Goal: Register for event/course

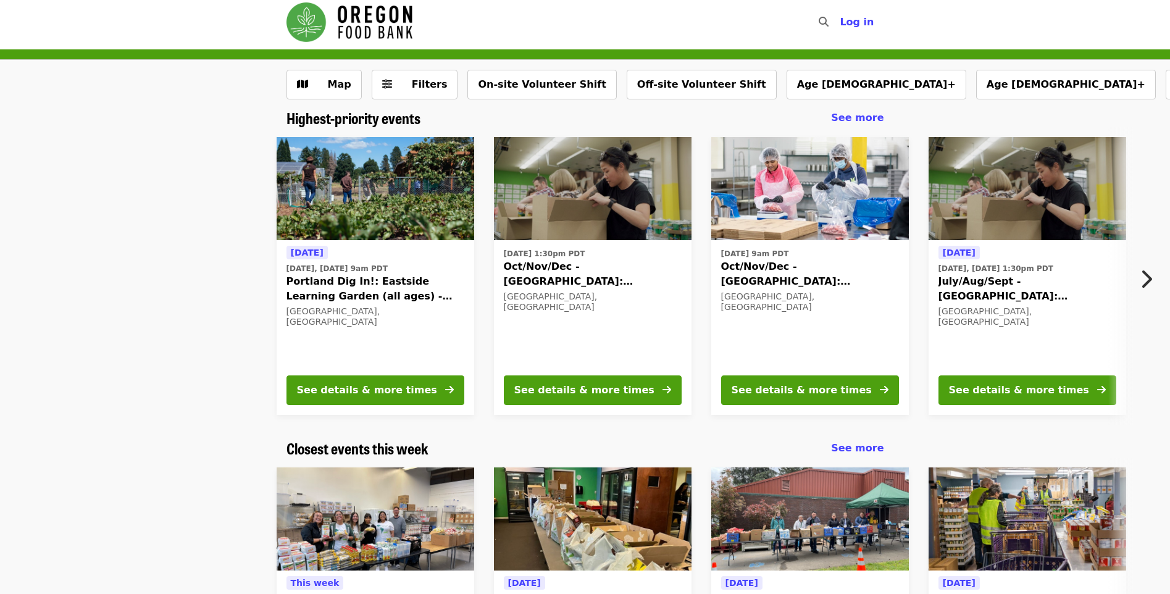
scroll to position [288, 0]
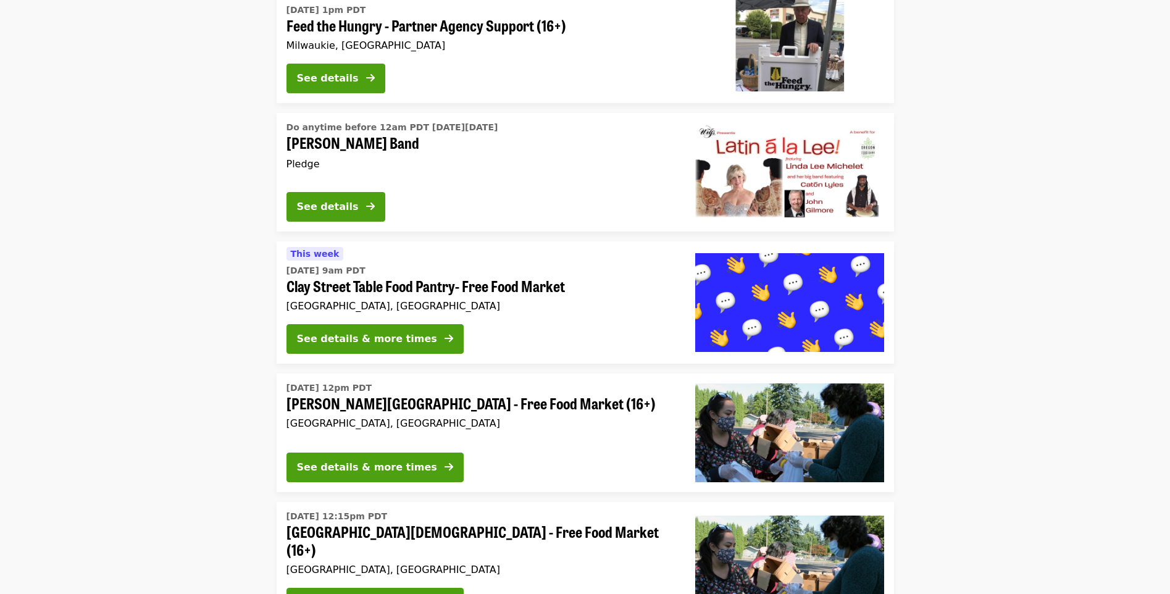
scroll to position [3505, 0]
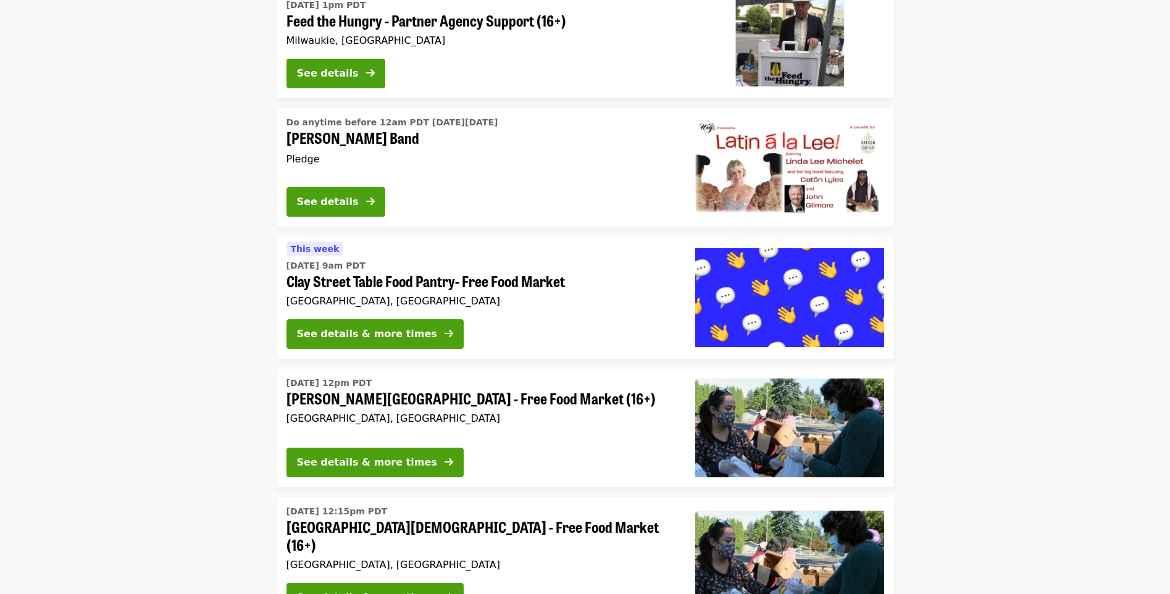
click at [347, 590] on div "See details & more times" at bounding box center [367, 597] width 140 height 15
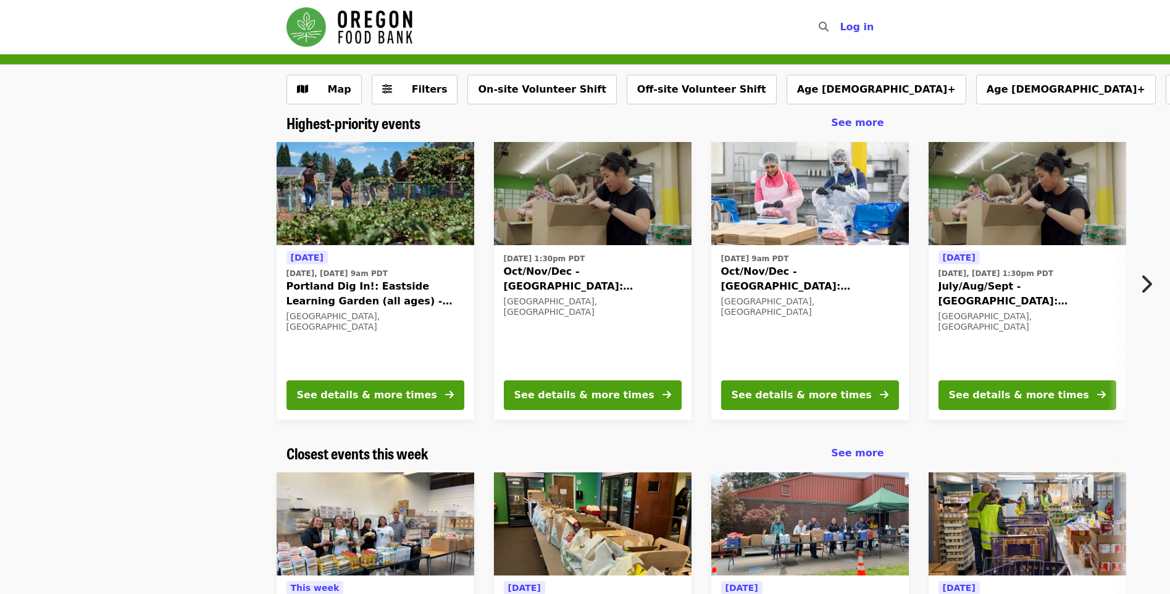
click at [797, 271] on span "Oct/Nov/Dec - [GEOGRAPHIC_DATA]: Repack/Sort (age [DEMOGRAPHIC_DATA]+)" at bounding box center [810, 279] width 178 height 30
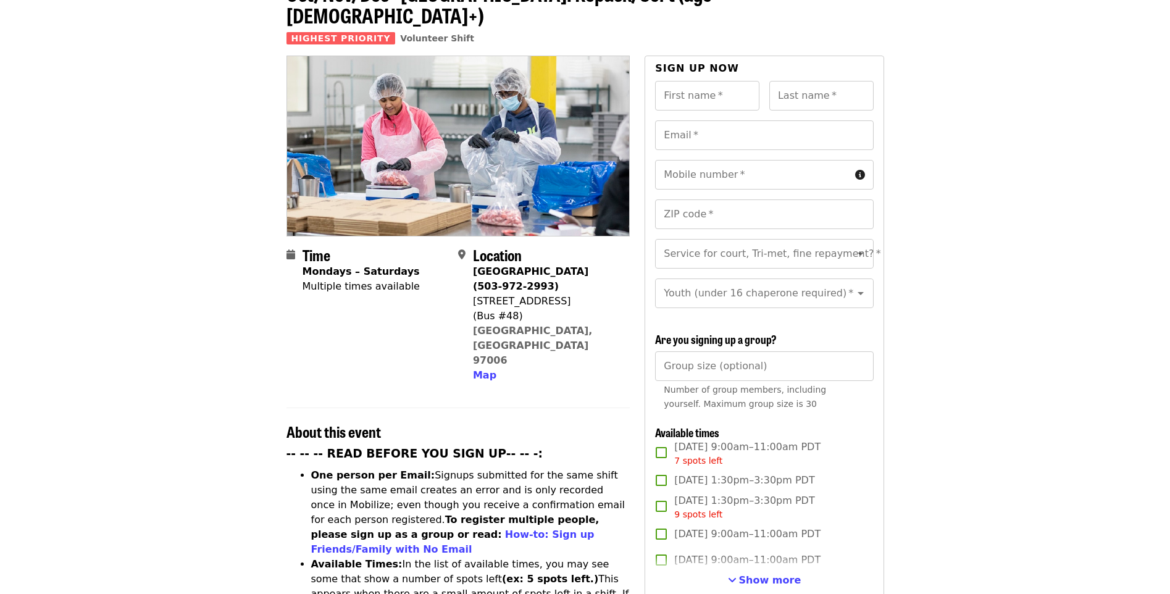
scroll to position [90, 0]
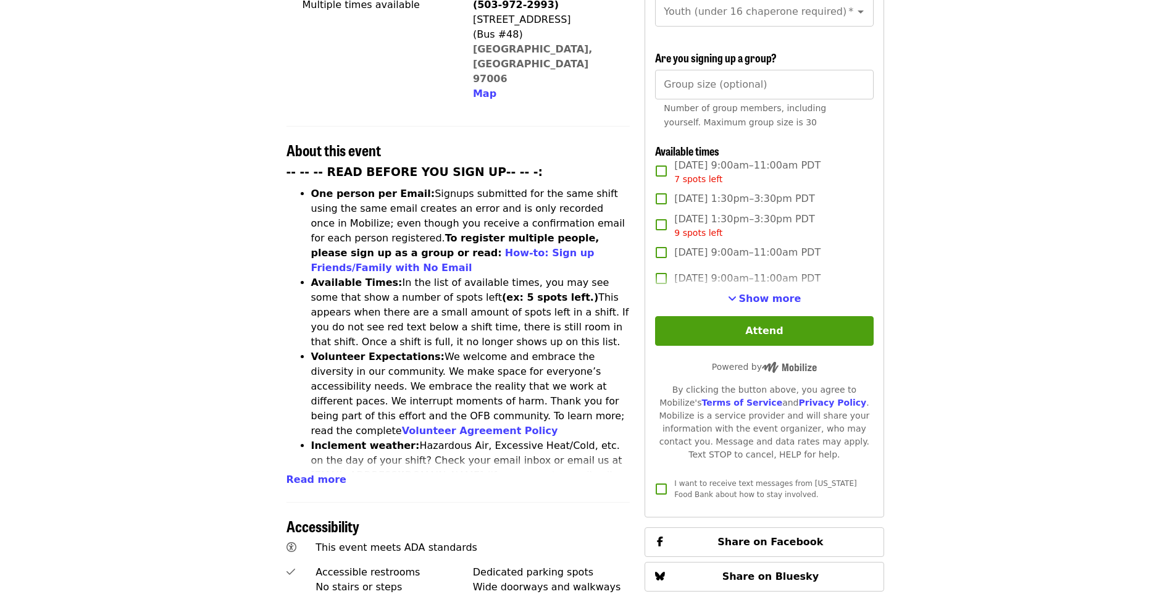
scroll to position [361, 0]
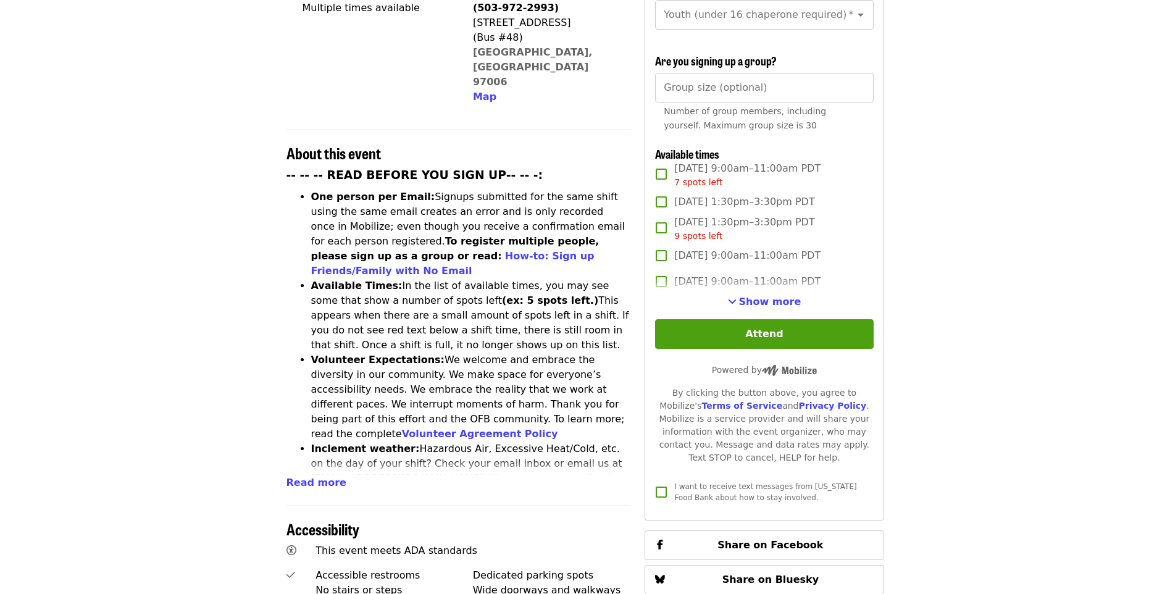
click at [1170, 233] on article "Oct/Nov/Dec - Beaverton: Repack/Sort (age 10+) Highest Priority Volunteer Shift…" at bounding box center [585, 349] width 1170 height 1310
click at [1092, 65] on article "Oct/Nov/Dec - Beaverton: Repack/Sort (age 10+) Highest Priority Volunteer Shift…" at bounding box center [585, 349] width 1170 height 1310
